Goal: Task Accomplishment & Management: Manage account settings

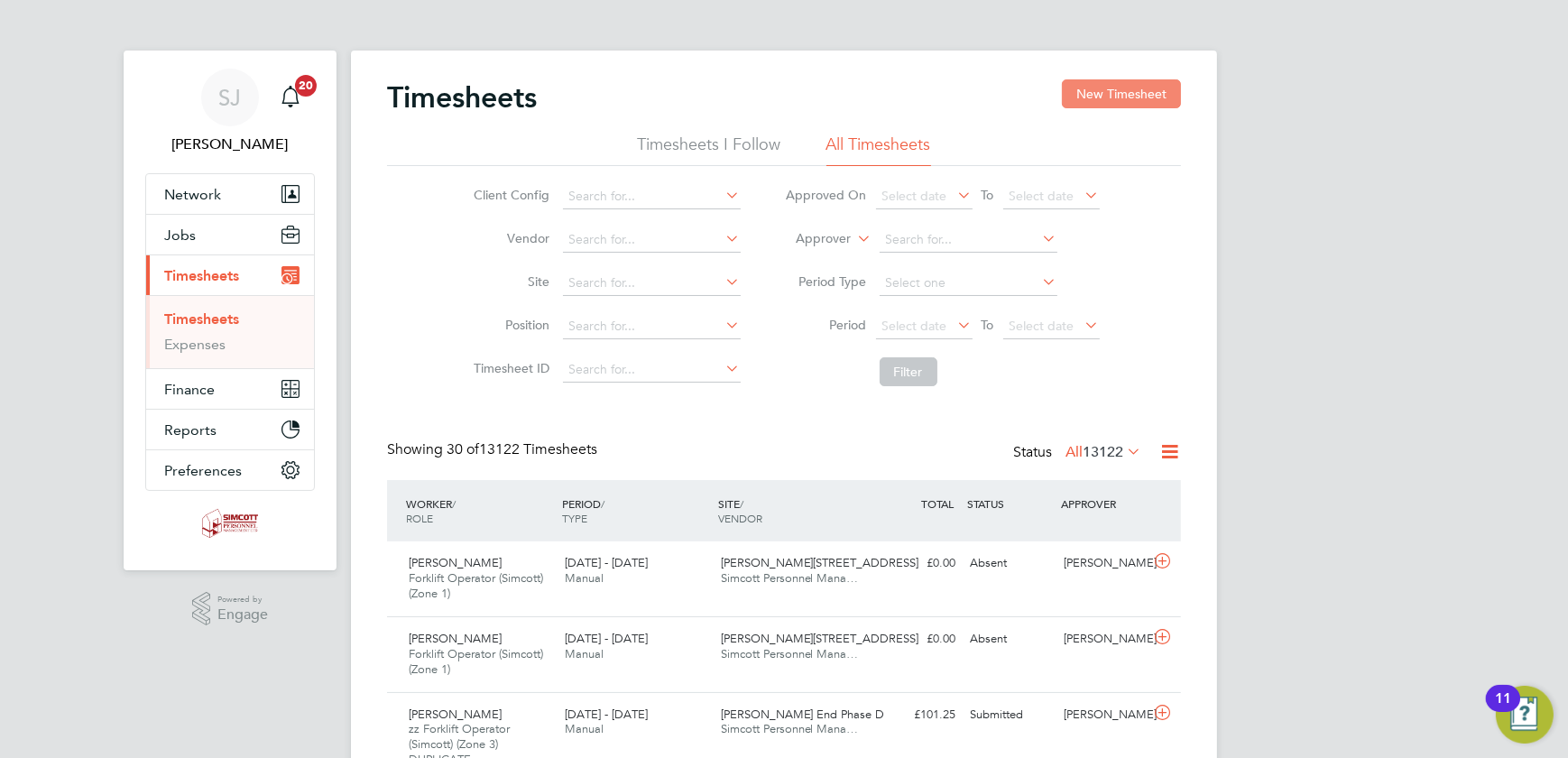
click at [1128, 93] on button "New Timesheet" at bounding box center [1121, 94] width 119 height 29
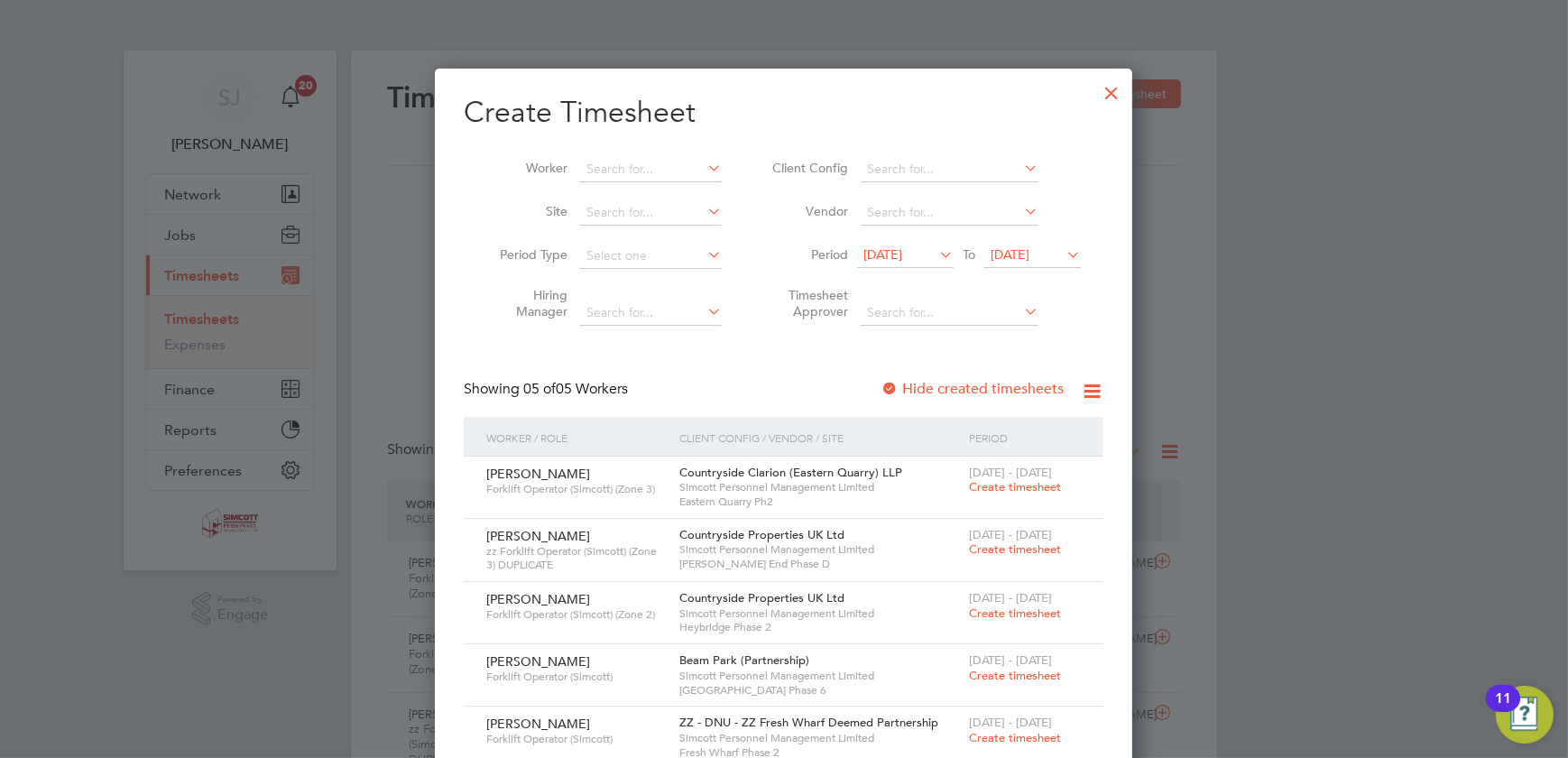
click at [1029, 259] on span "[DATE]" at bounding box center [1010, 254] width 39 height 16
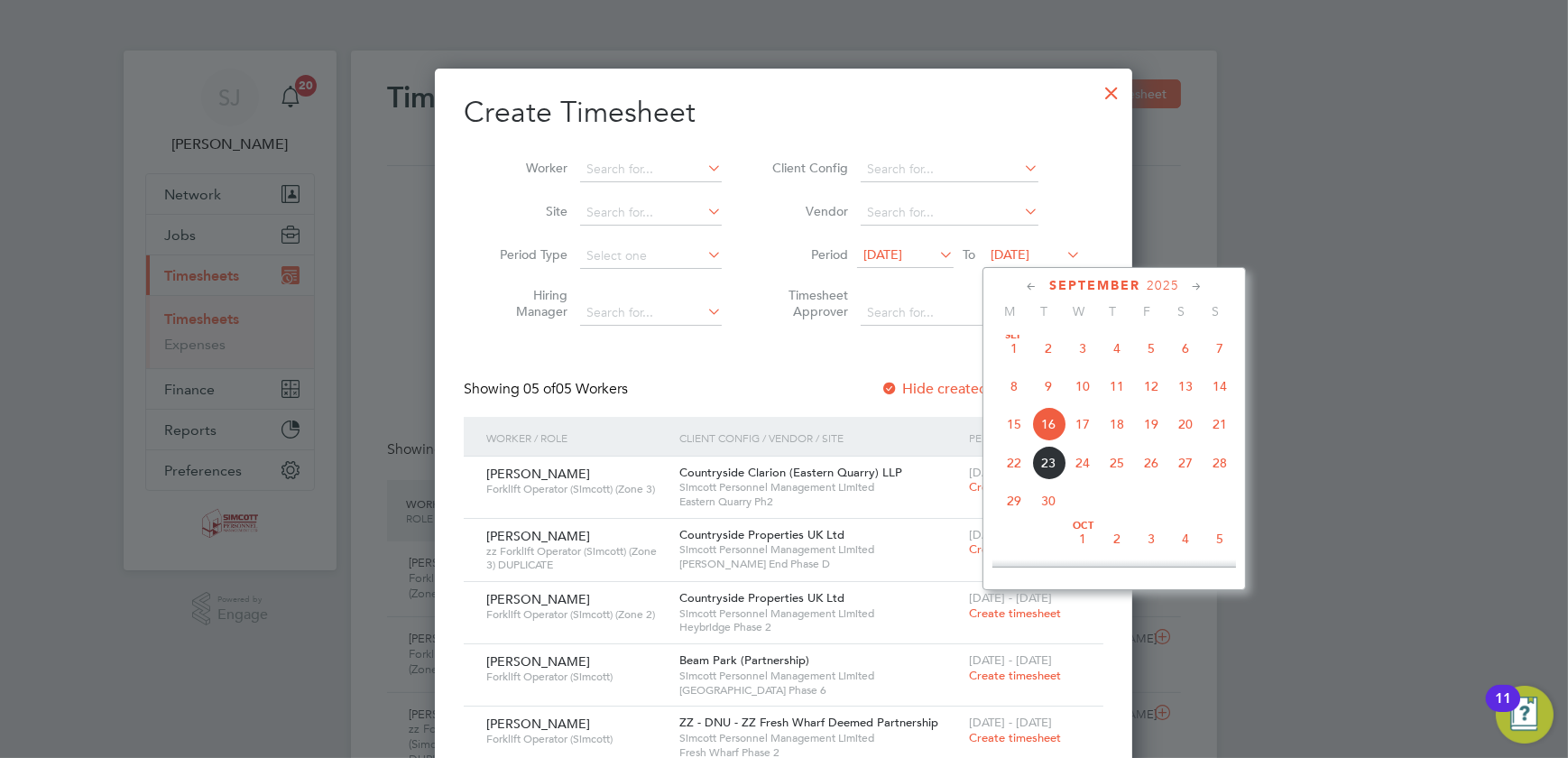
click at [1212, 427] on span "21" at bounding box center [1220, 424] width 35 height 35
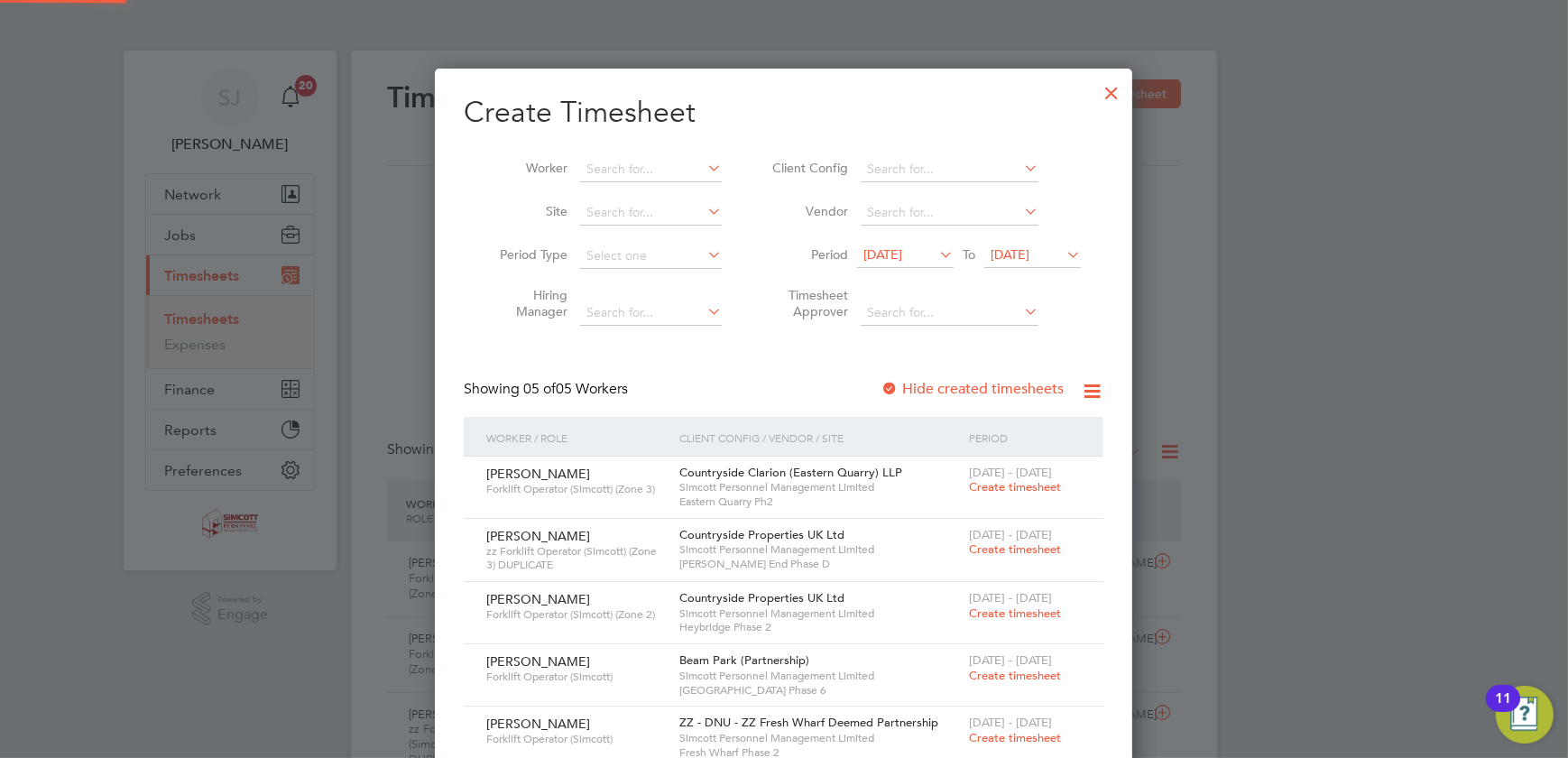
click at [903, 248] on span "[DATE]" at bounding box center [882, 254] width 39 height 16
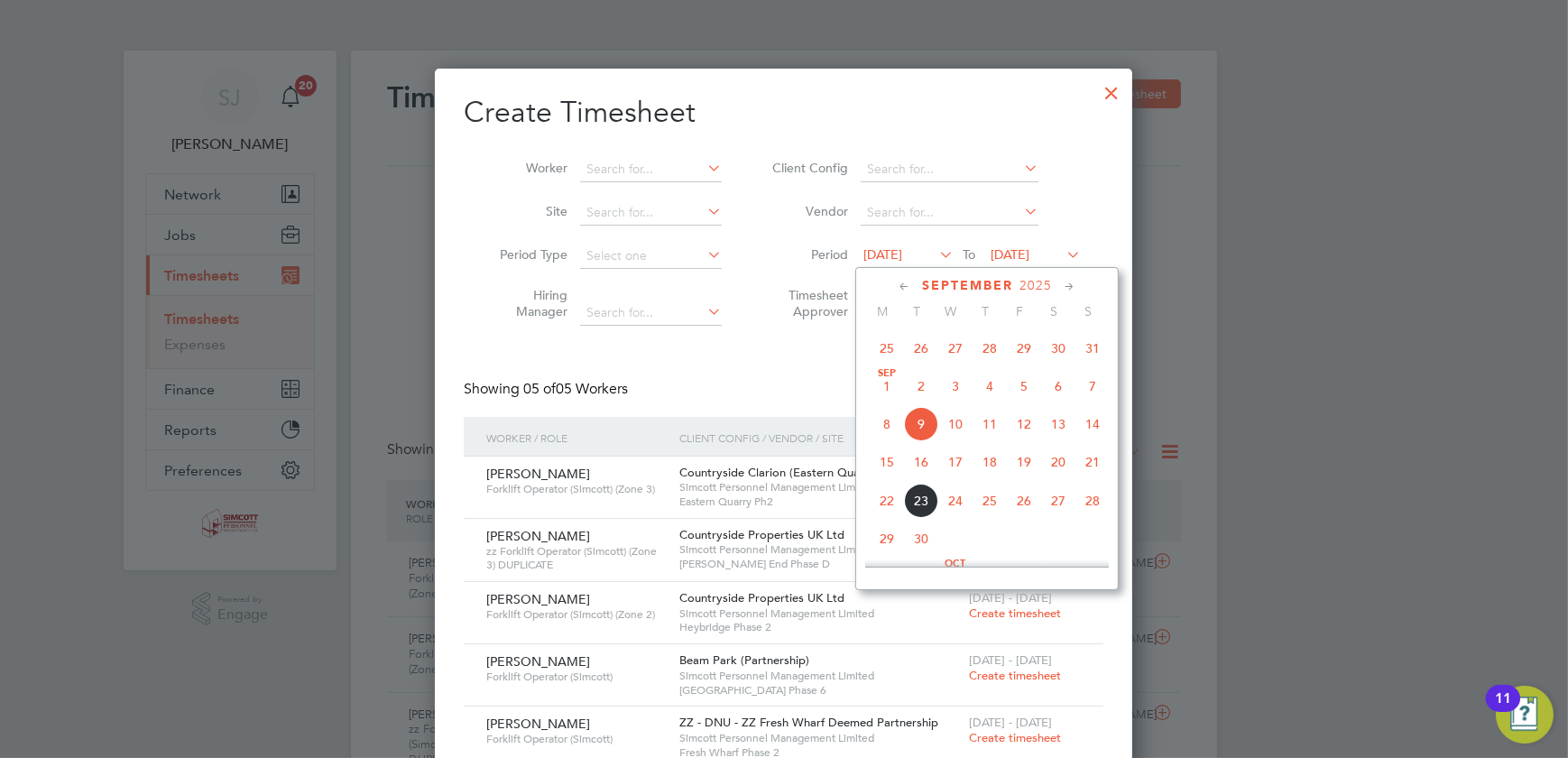
click at [884, 463] on span "15" at bounding box center [887, 462] width 35 height 35
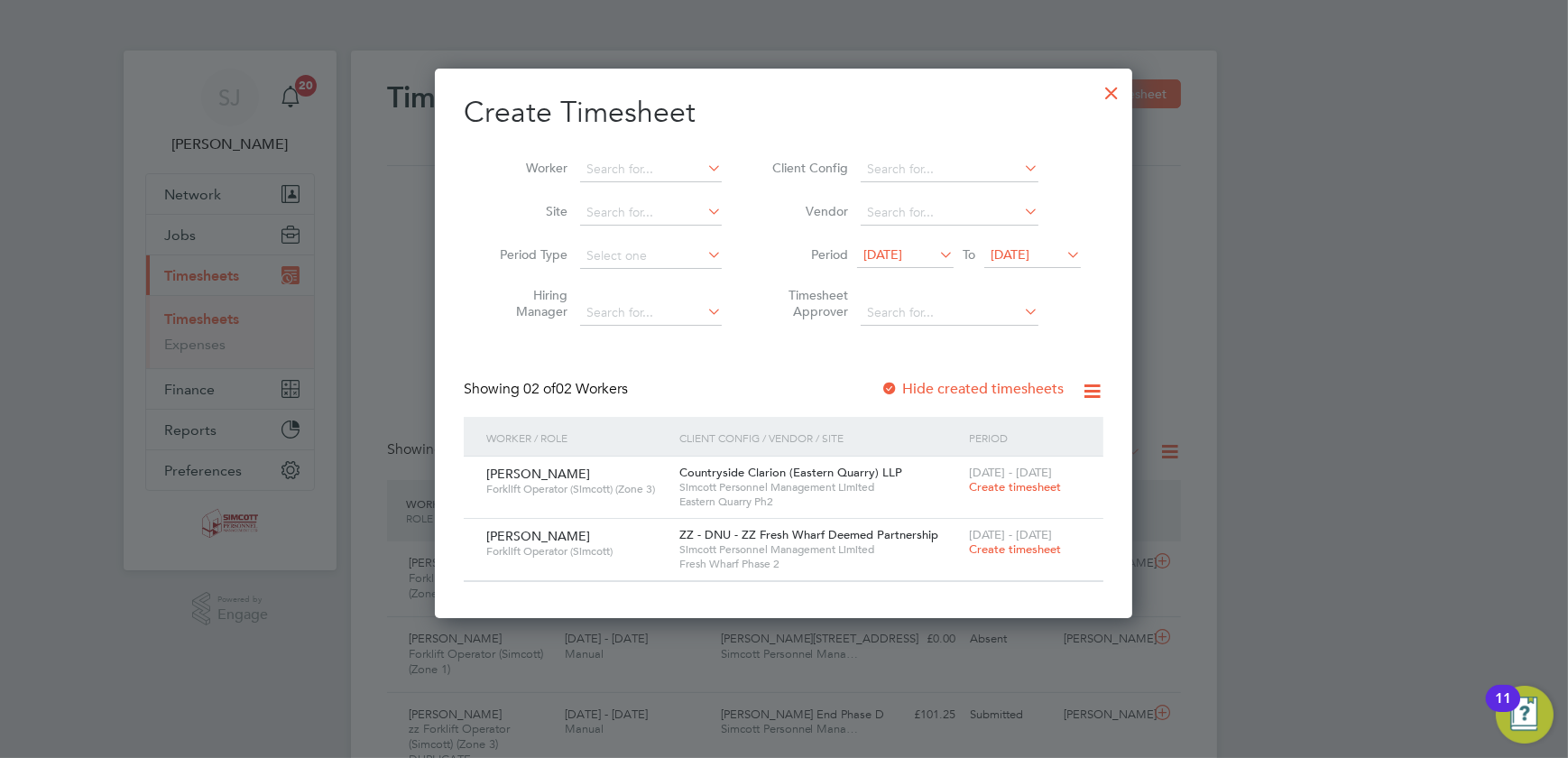
click at [1119, 90] on div at bounding box center [1111, 88] width 33 height 33
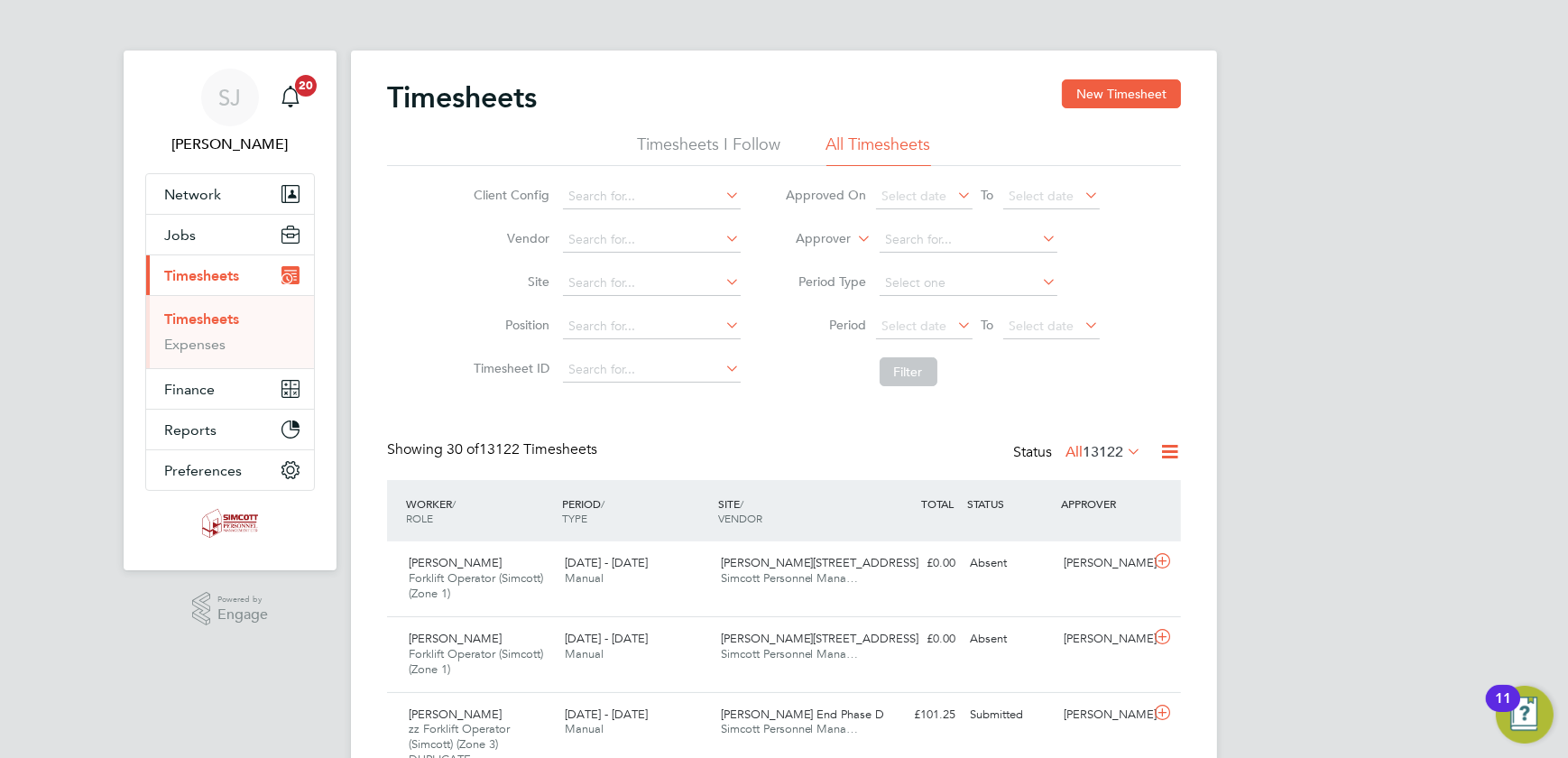
scroll to position [76, 156]
click at [1047, 327] on span "Select date" at bounding box center [1041, 326] width 65 height 16
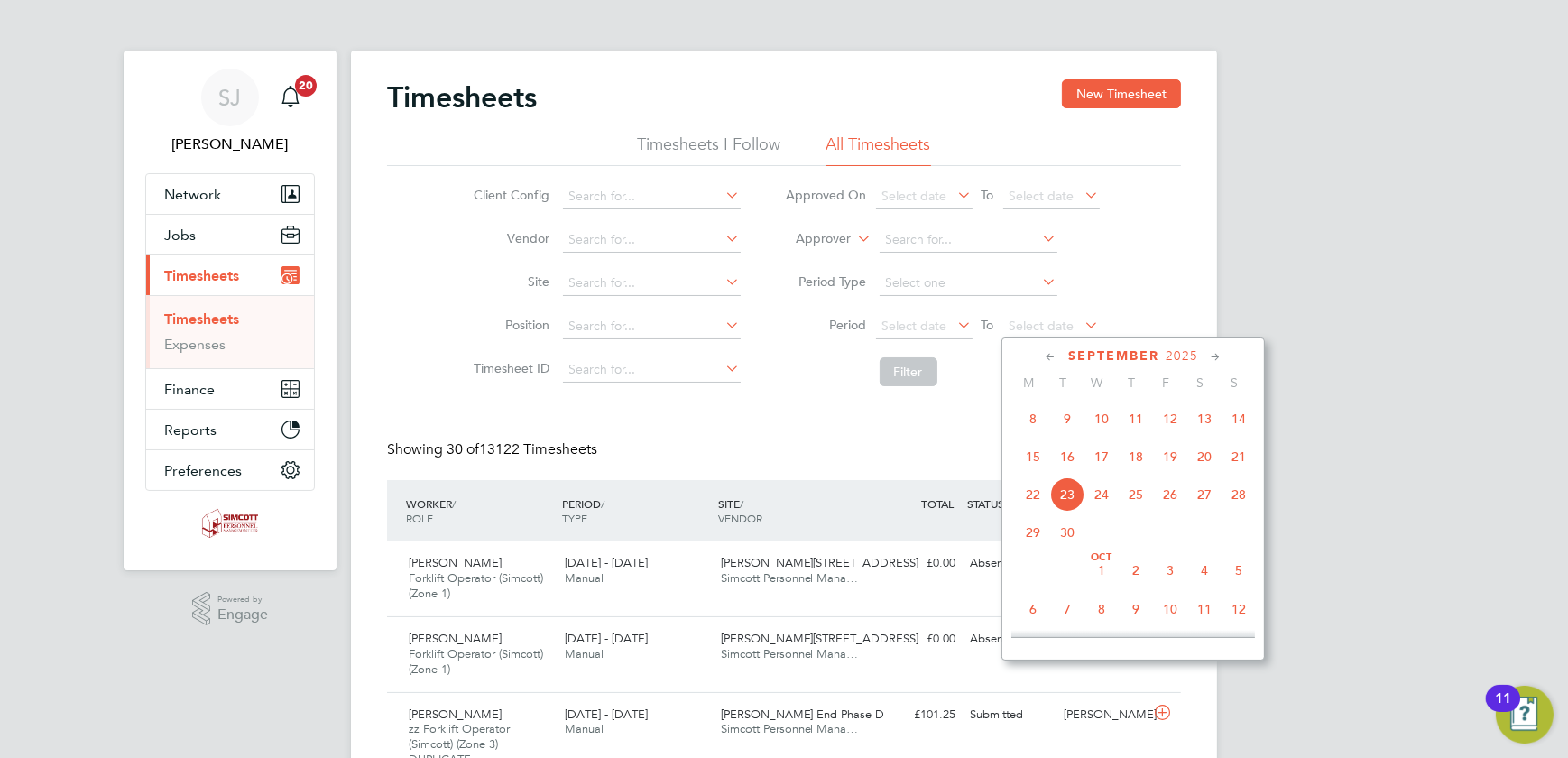
click at [1238, 462] on span "21" at bounding box center [1239, 457] width 35 height 35
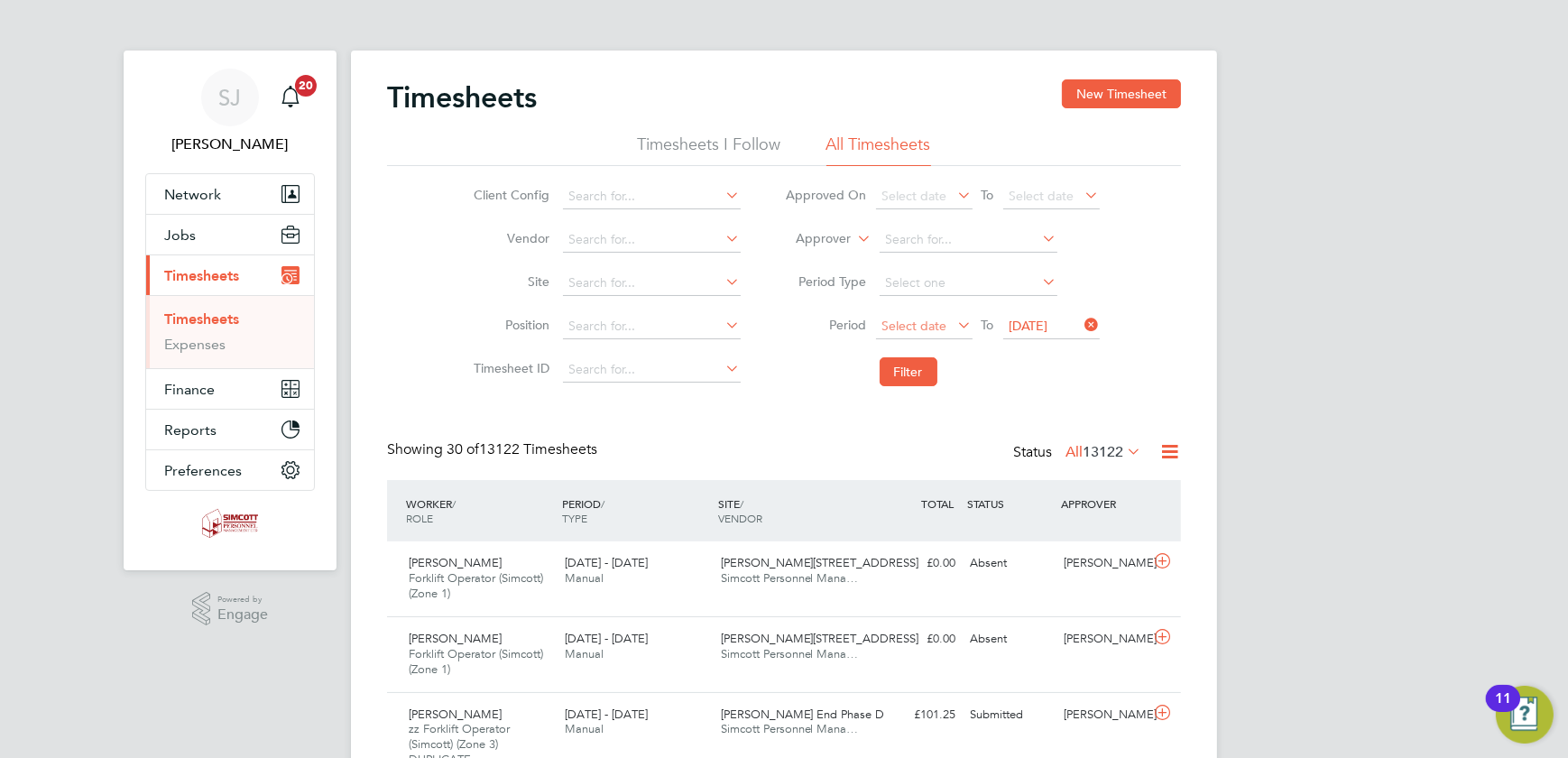
click at [918, 327] on span "Select date" at bounding box center [914, 326] width 65 height 16
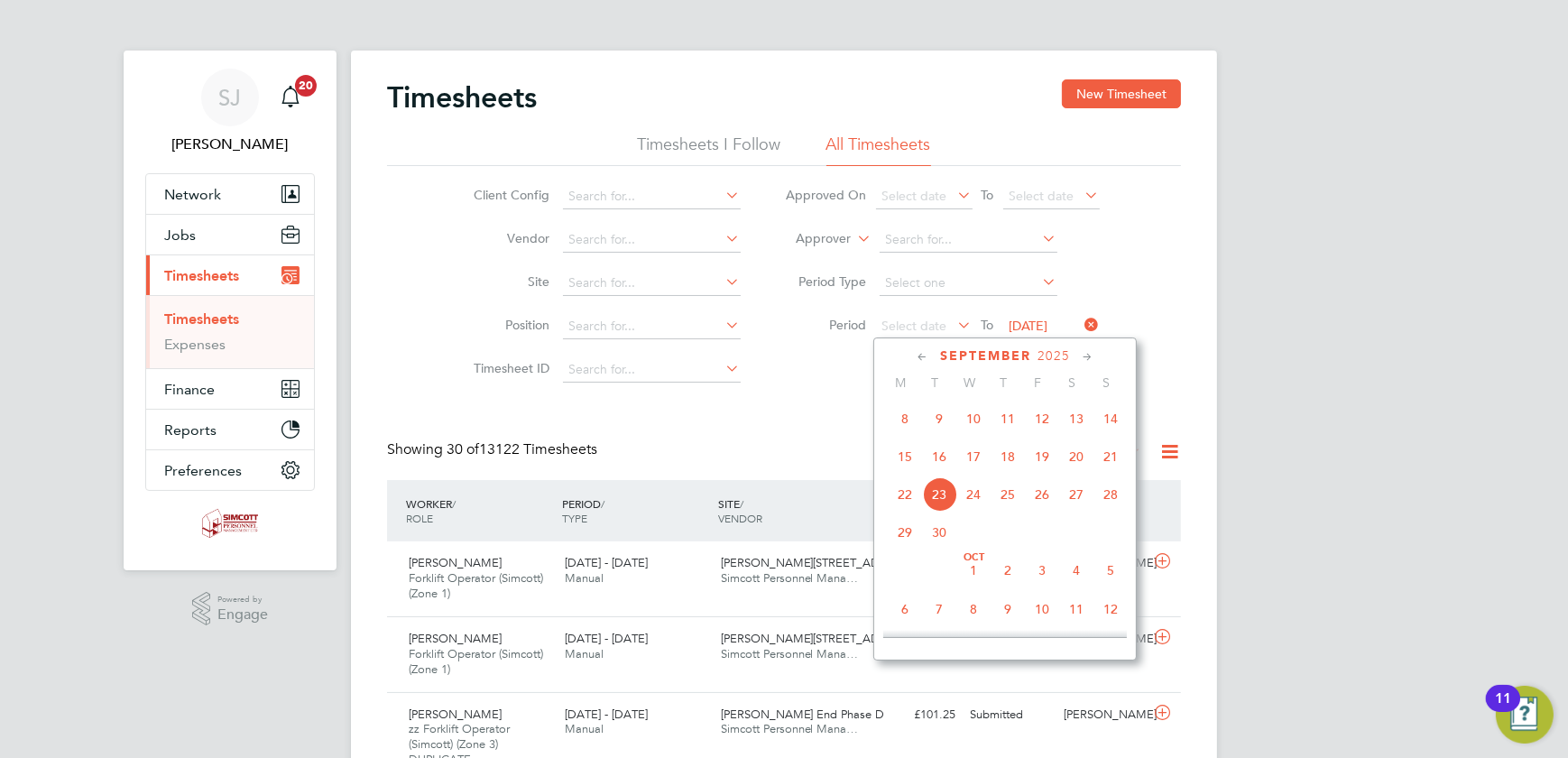
click at [903, 467] on span "15" at bounding box center [905, 457] width 35 height 35
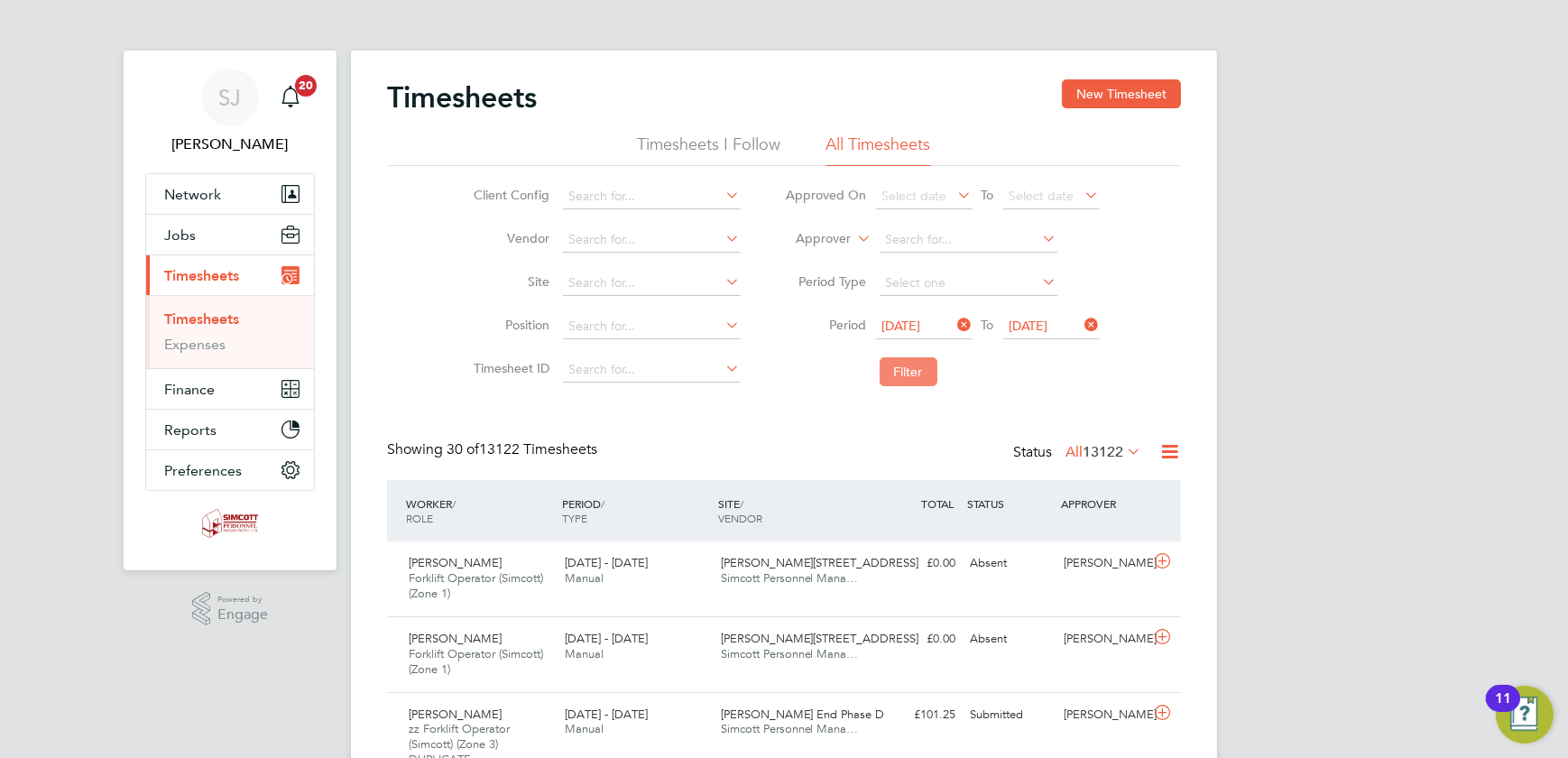
click at [899, 368] on button "Filter" at bounding box center [908, 372] width 57 height 29
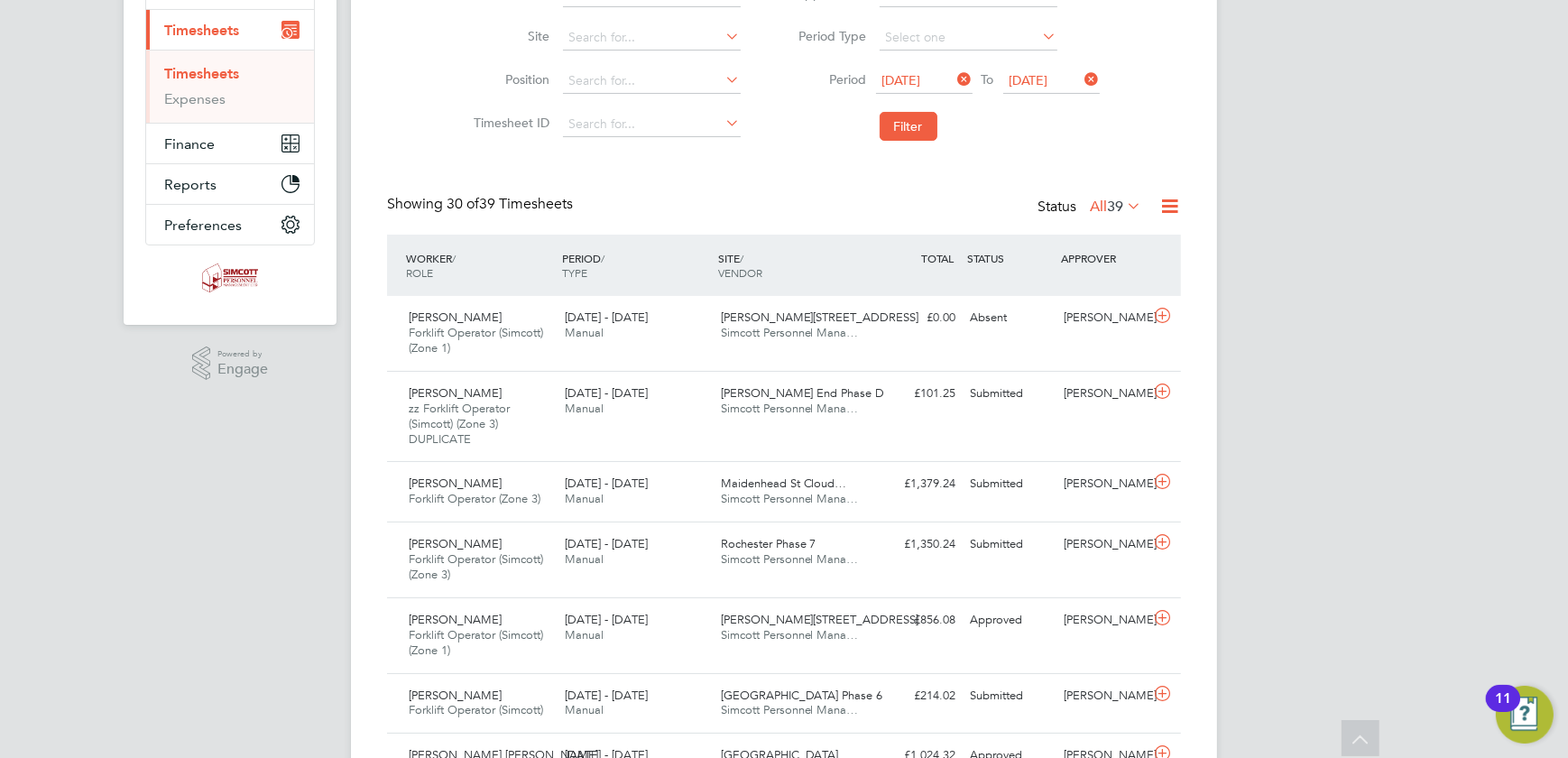
click at [1109, 206] on span "39" at bounding box center [1115, 207] width 16 height 18
click at [1111, 288] on li "Submitted" at bounding box center [1106, 289] width 83 height 26
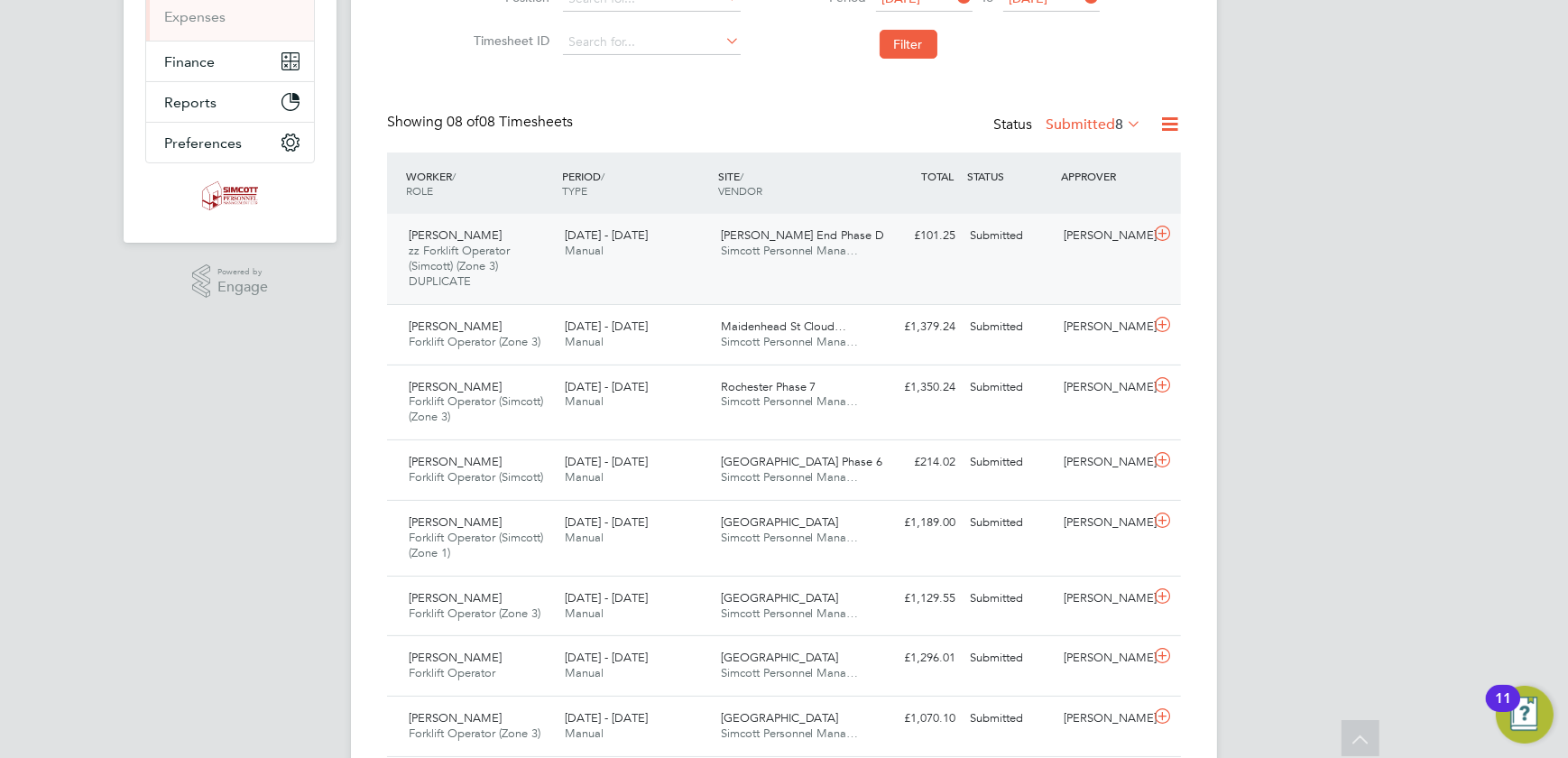
click at [861, 266] on div "[PERSON_NAME] zz Forklift Operator (Simcott) (Zone 3) DUPLICATE [DATE] - [DATE]…" at bounding box center [784, 259] width 794 height 90
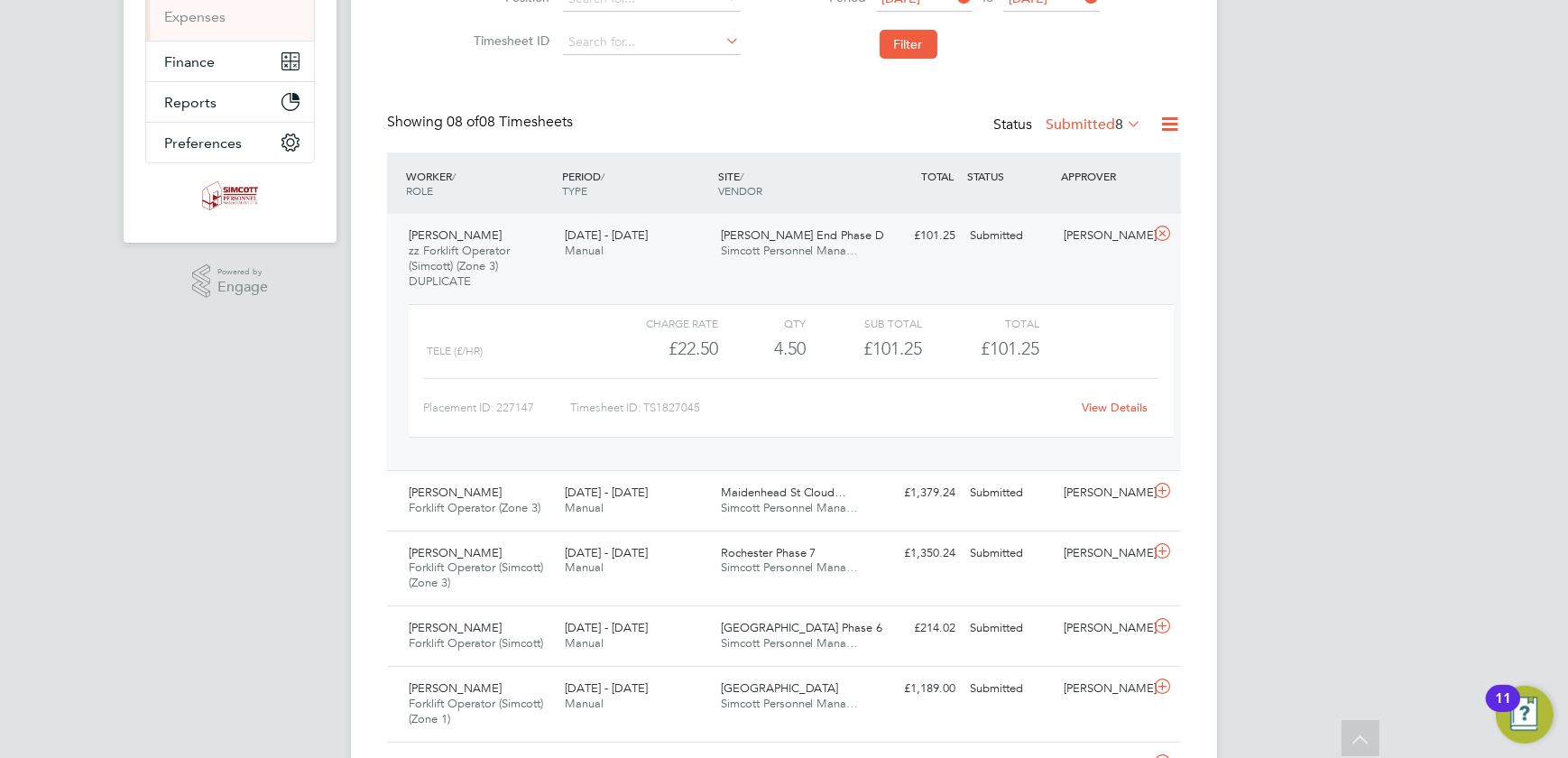
click at [1112, 403] on link "View Details" at bounding box center [1116, 407] width 66 height 16
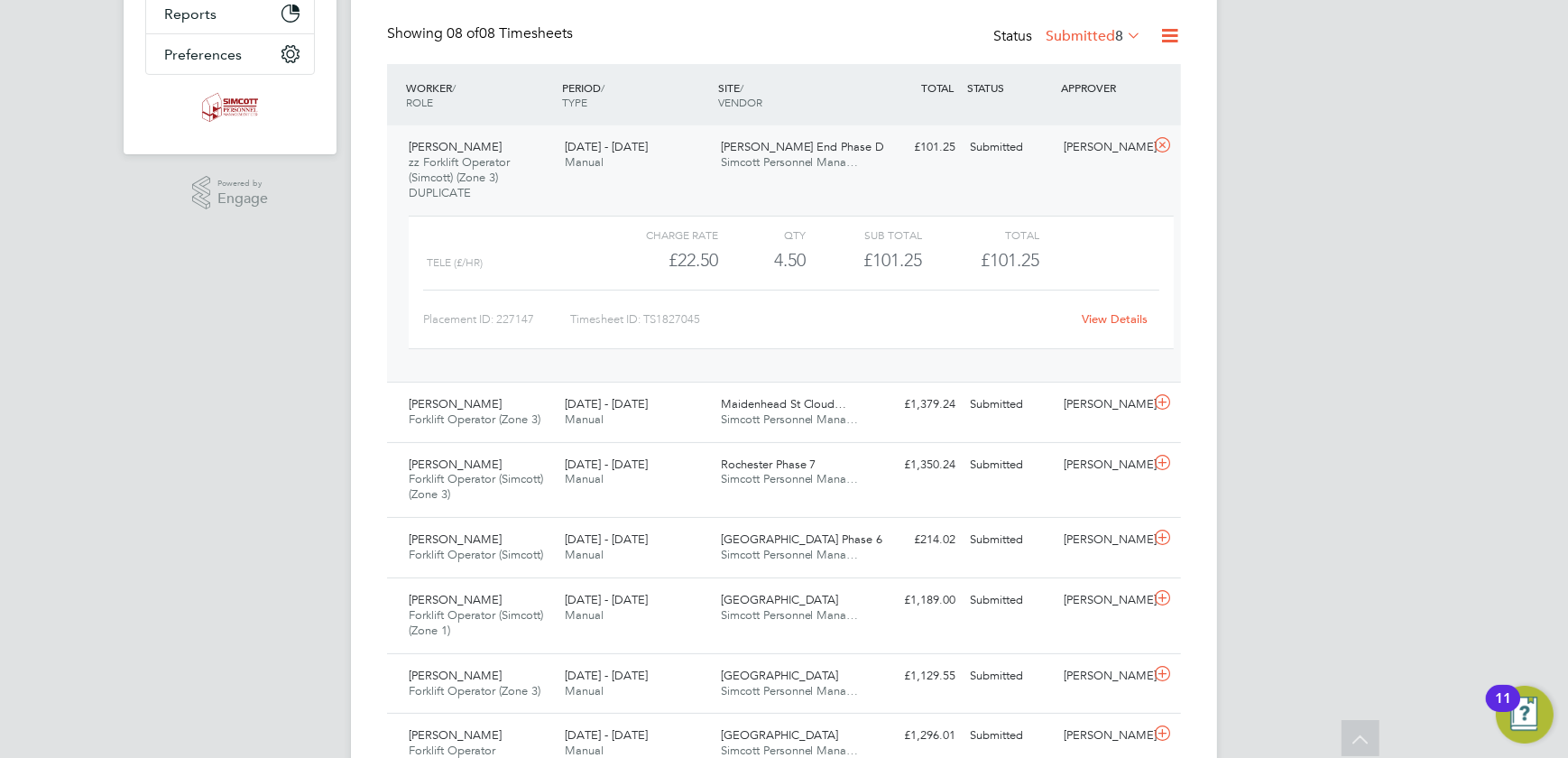
scroll to position [0, 0]
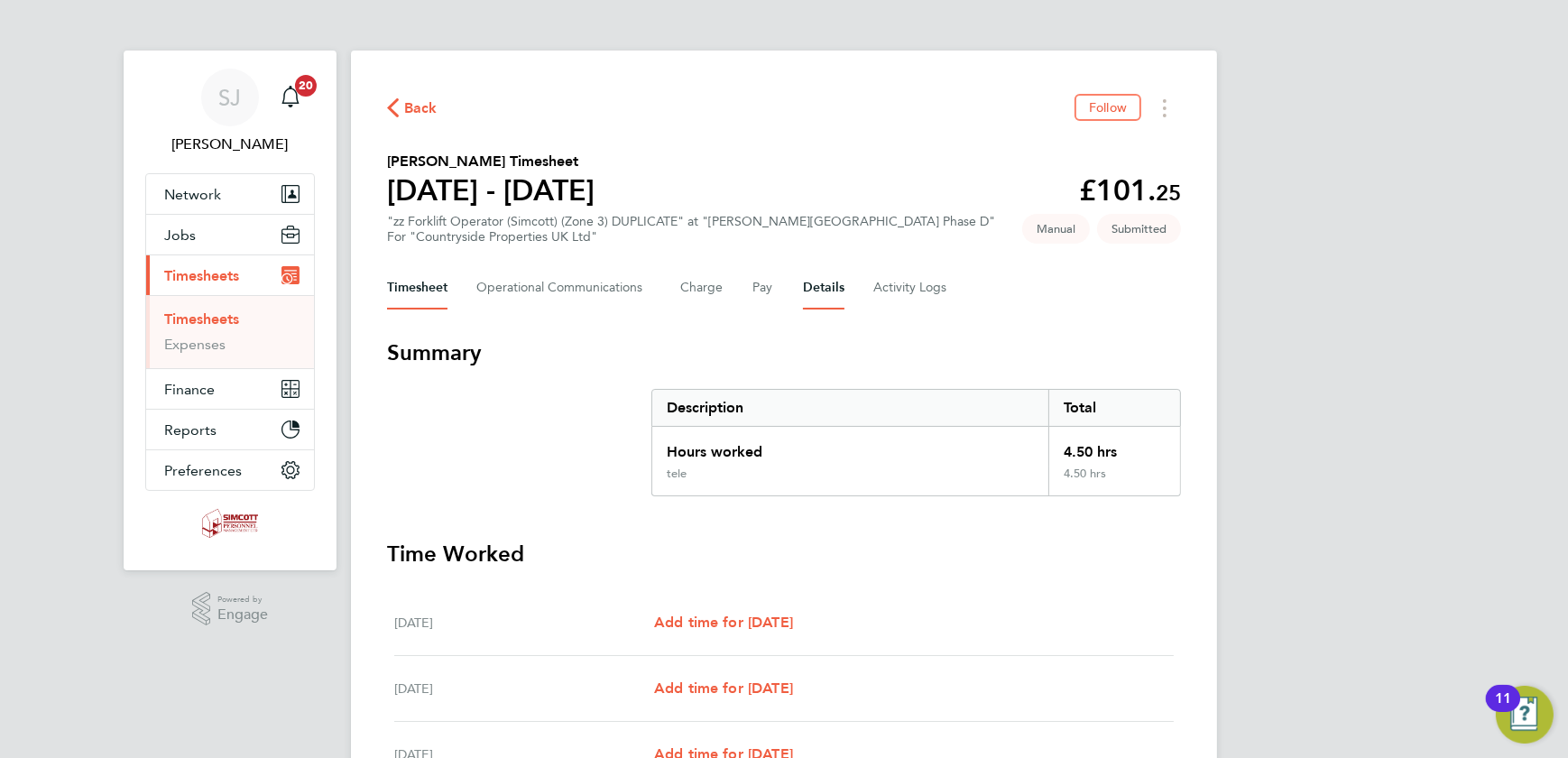
click at [830, 286] on button "Details" at bounding box center [824, 288] width 42 height 44
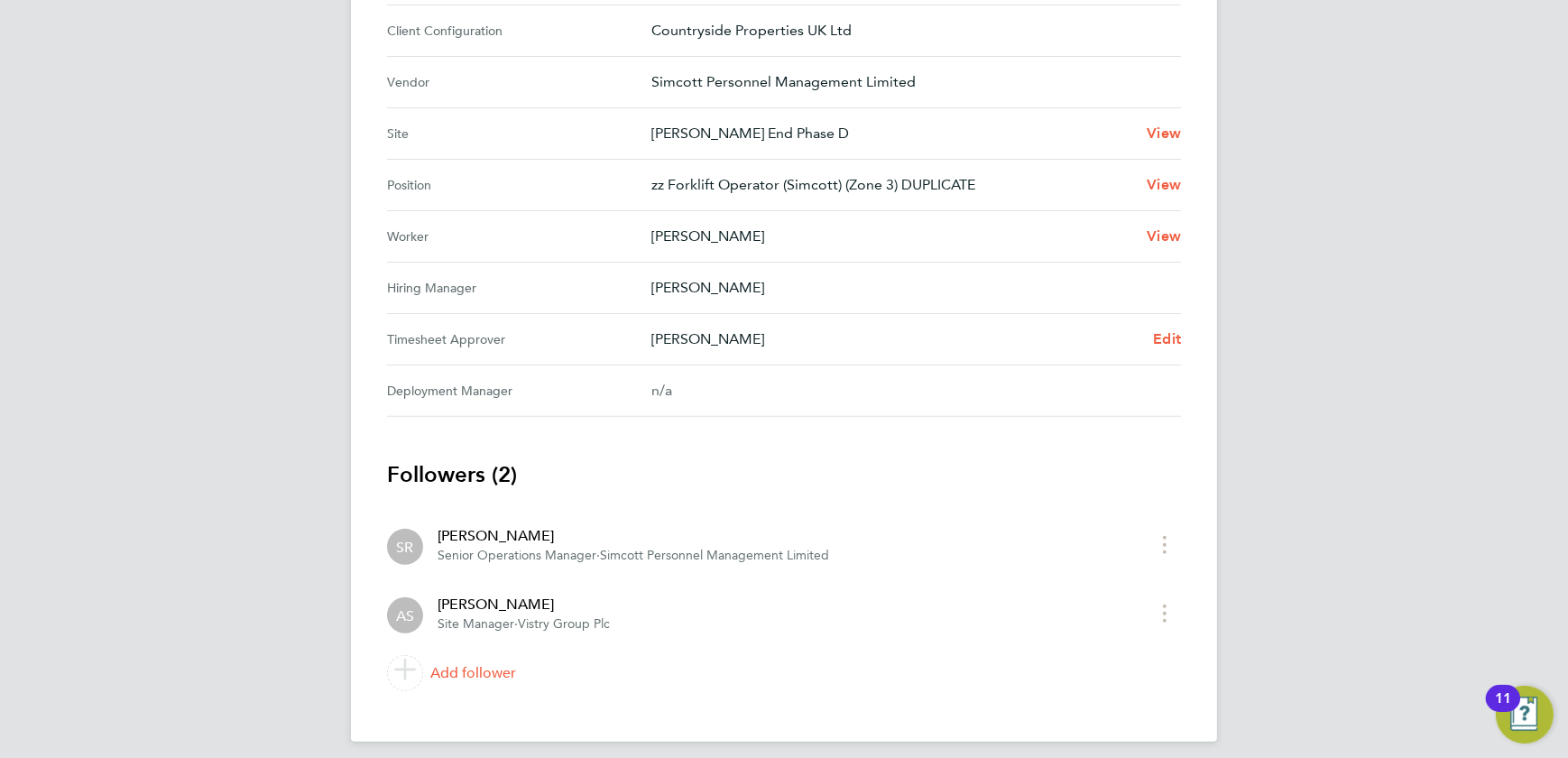
scroll to position [695, 0]
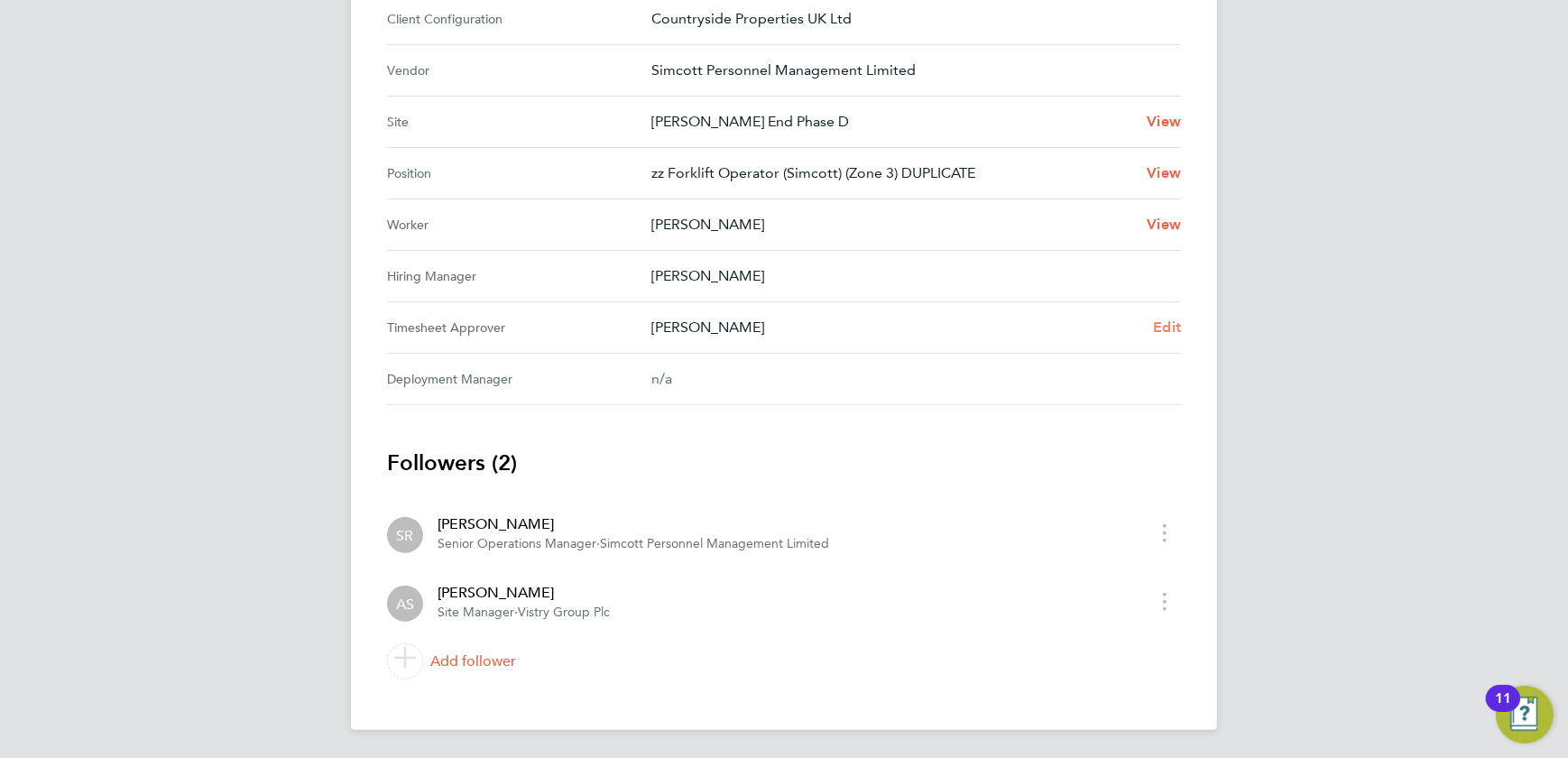
click at [1164, 327] on span "Edit" at bounding box center [1167, 327] width 28 height 17
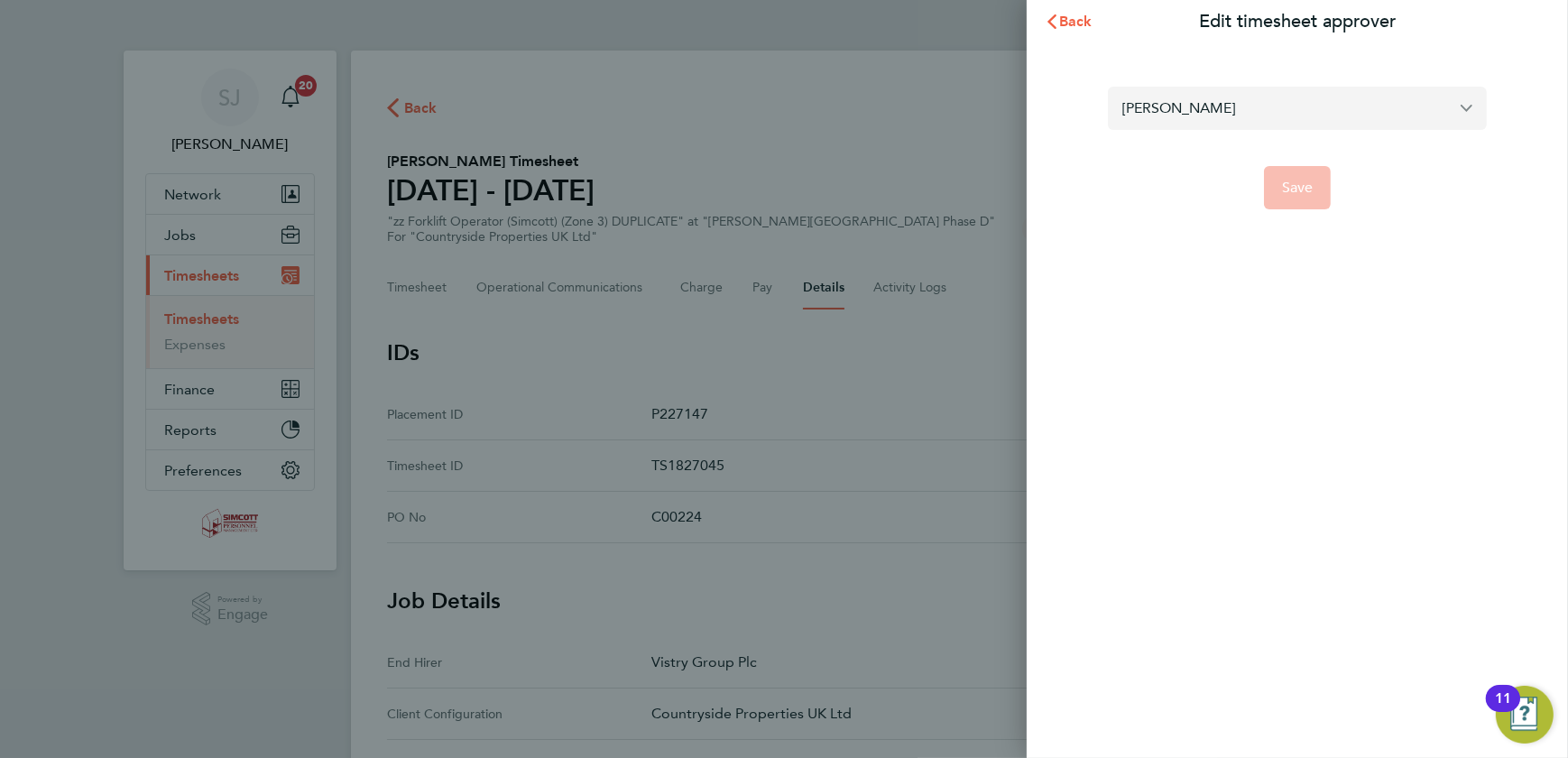
click at [1209, 110] on input "[PERSON_NAME]" at bounding box center [1297, 108] width 379 height 43
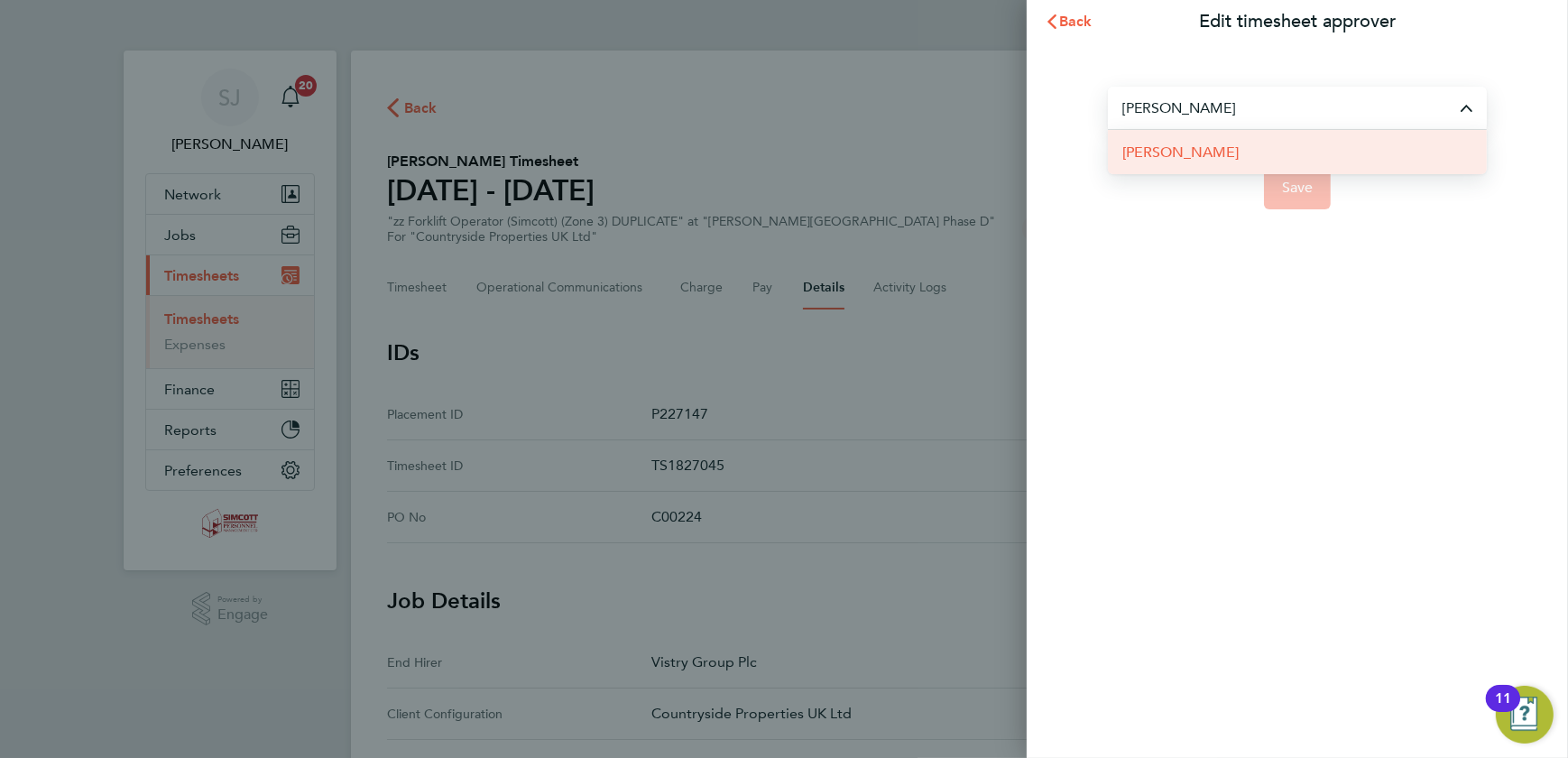
click at [1216, 143] on li "[PERSON_NAME]" at bounding box center [1297, 152] width 379 height 44
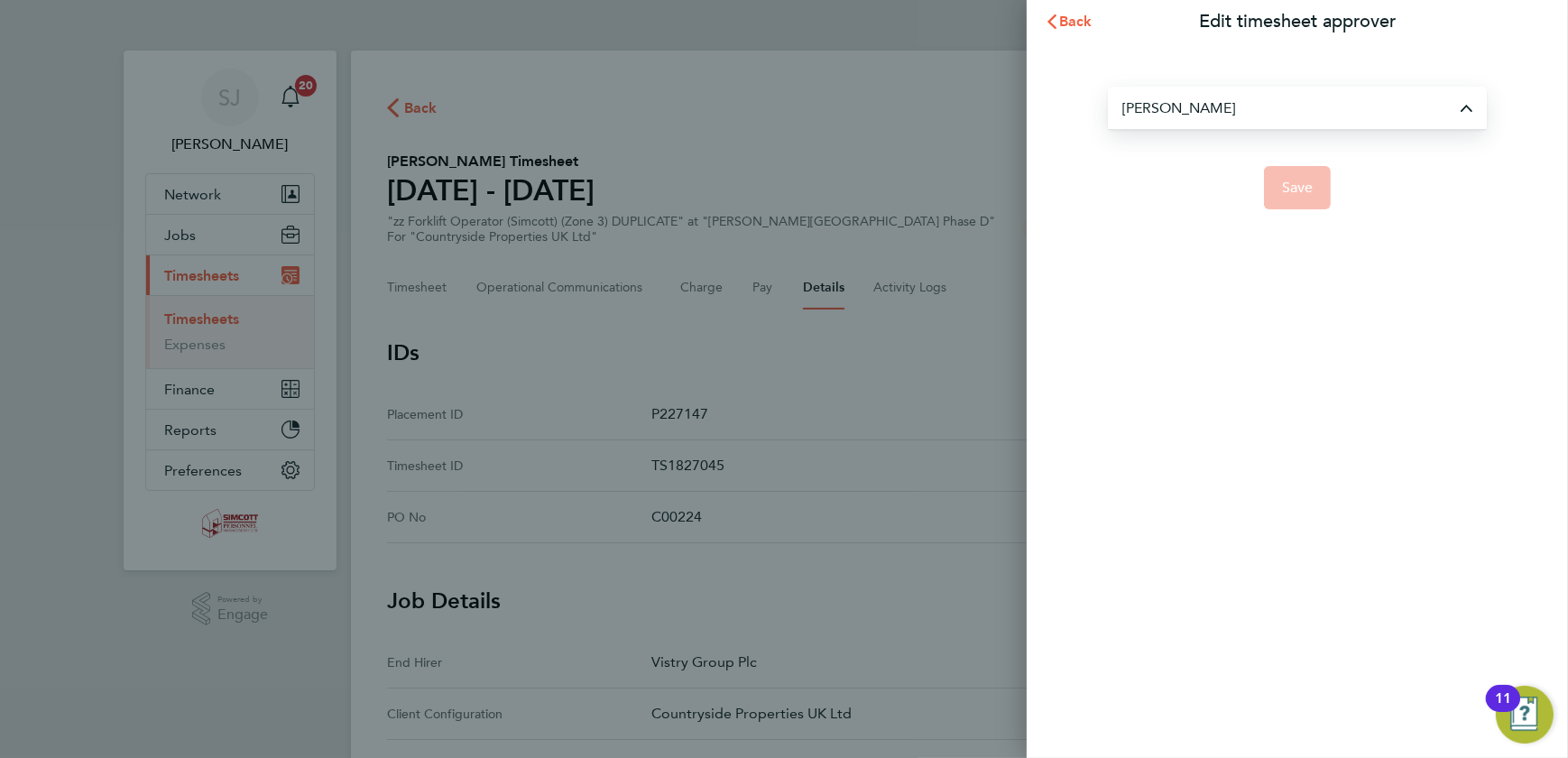
type input "[PERSON_NAME]"
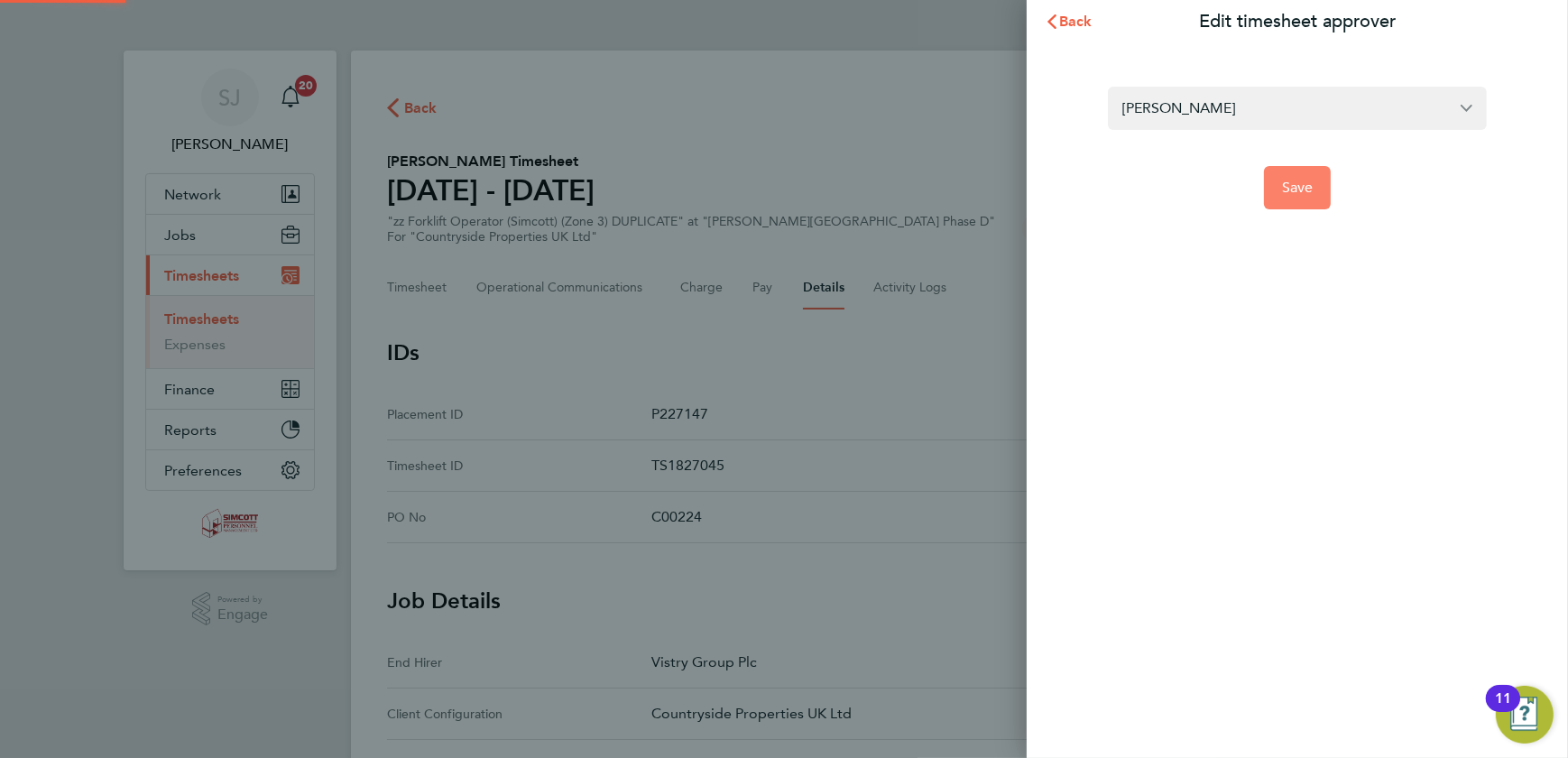
click at [1302, 192] on span "Save" at bounding box center [1297, 188] width 32 height 18
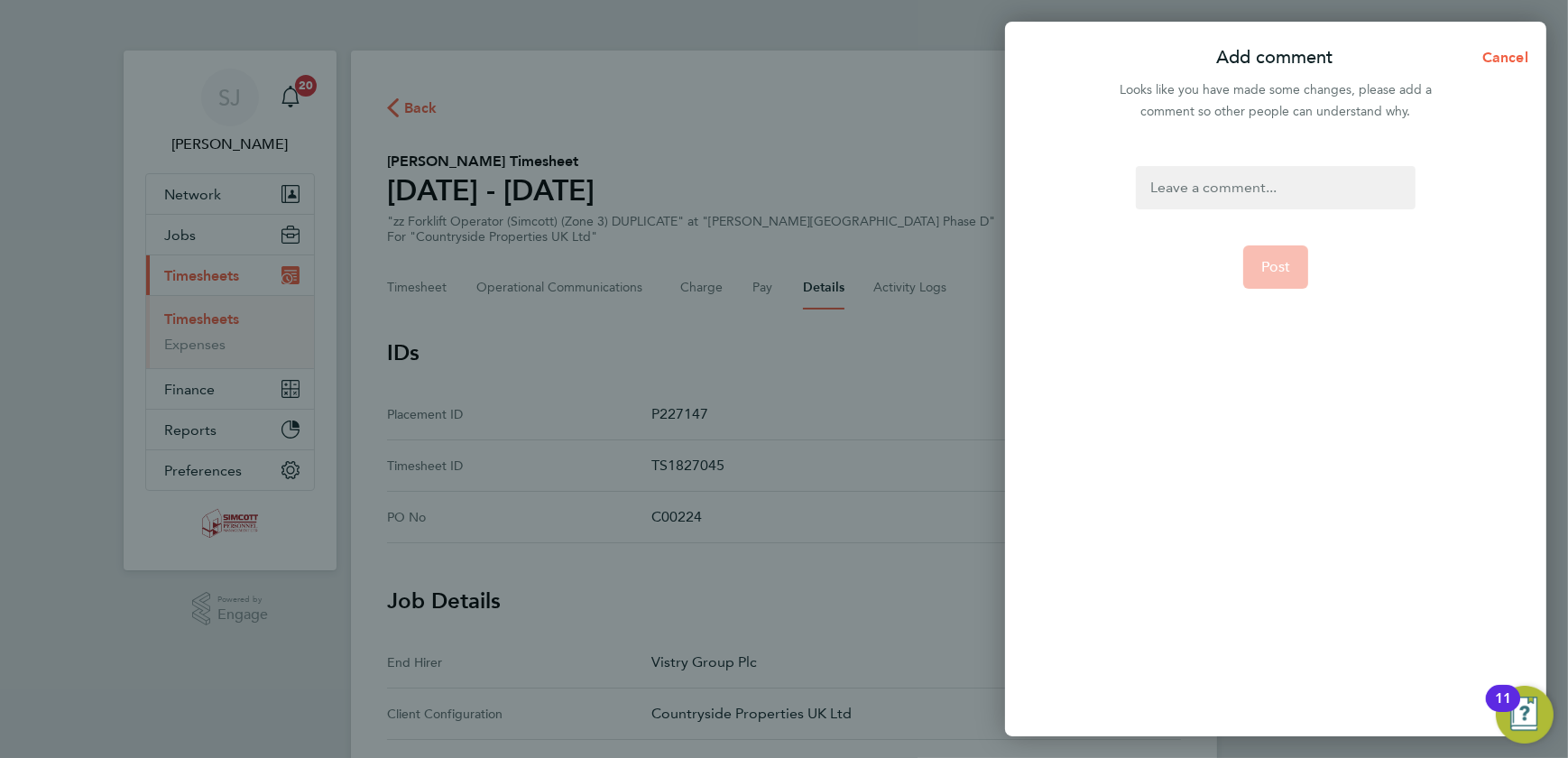
click at [1268, 180] on div at bounding box center [1275, 188] width 279 height 44
click at [1268, 181] on div at bounding box center [1275, 188] width 279 height 44
click at [1263, 258] on span "Post" at bounding box center [1275, 267] width 30 height 18
